Goal: Information Seeking & Learning: Learn about a topic

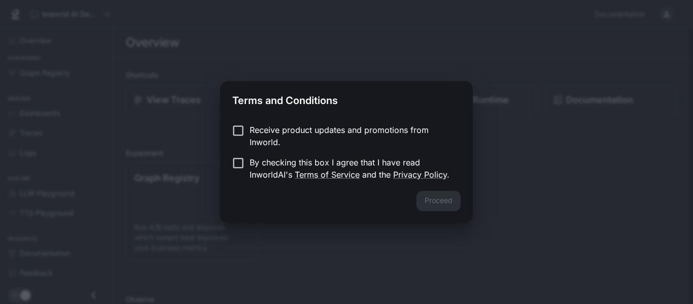
click at [353, 131] on p "Receive product updates and promotions from Inworld." at bounding box center [350, 136] width 203 height 24
click at [318, 162] on p "By checking this box I agree that I have read InworldAI's Terms of Service and …" at bounding box center [350, 168] width 203 height 24
click at [433, 197] on button "Proceed" at bounding box center [438, 201] width 44 height 20
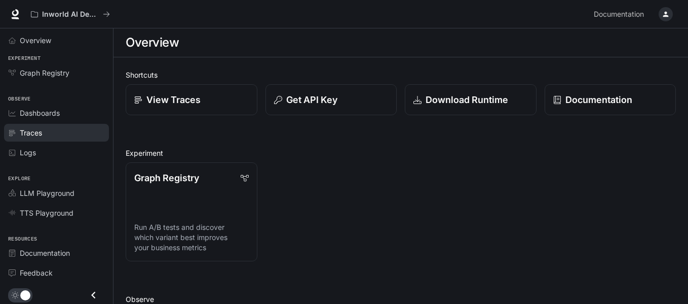
scroll to position [2, 0]
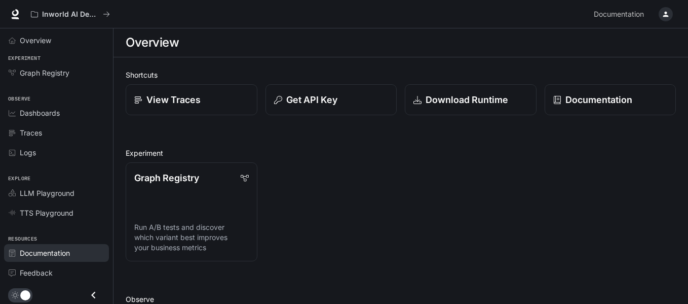
click at [47, 255] on span "Documentation" at bounding box center [45, 252] width 50 height 11
